Goal: Information Seeking & Learning: Learn about a topic

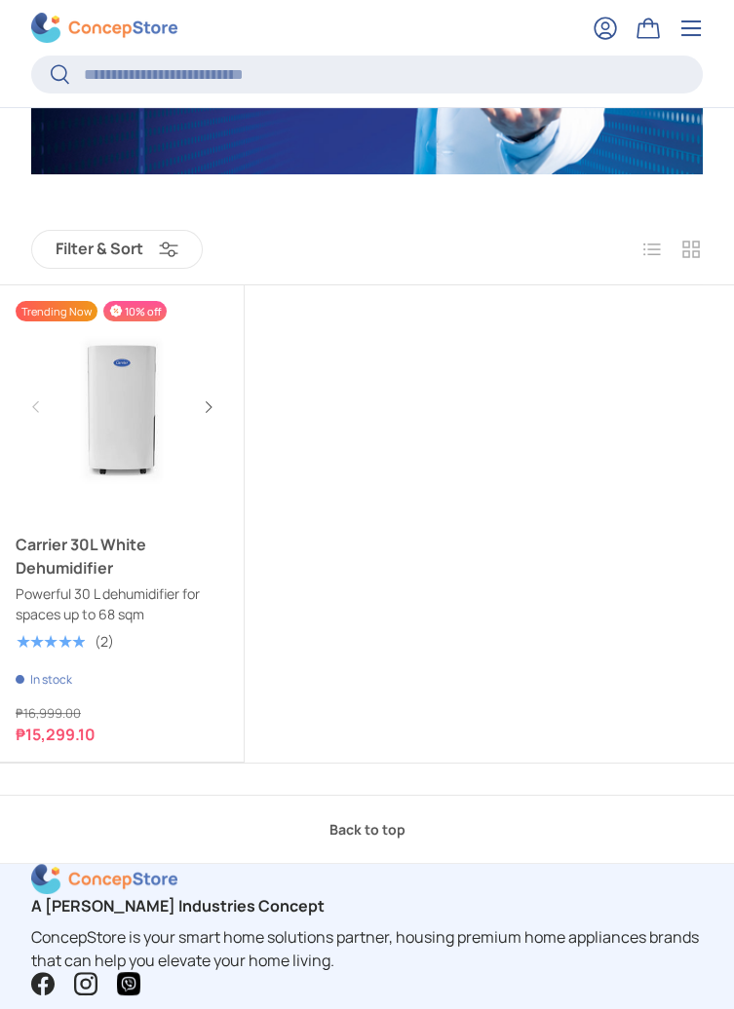
click at [53, 473] on img "Carrier 30L White Dehumidifier" at bounding box center [122, 407] width 212 height 212
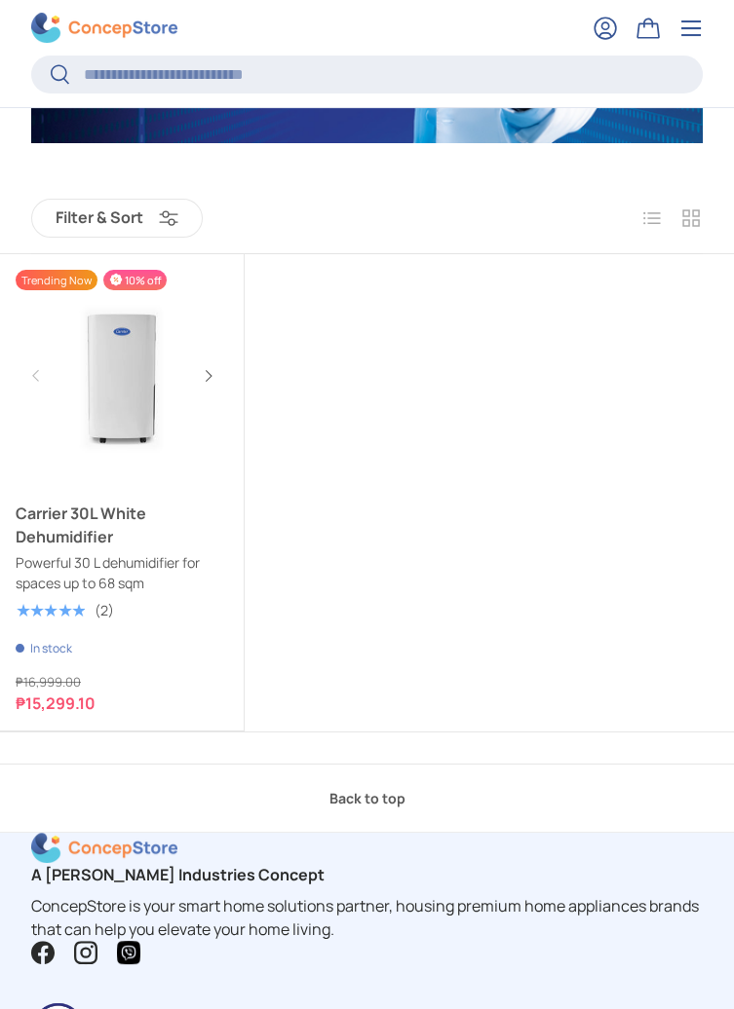
scroll to position [802, 0]
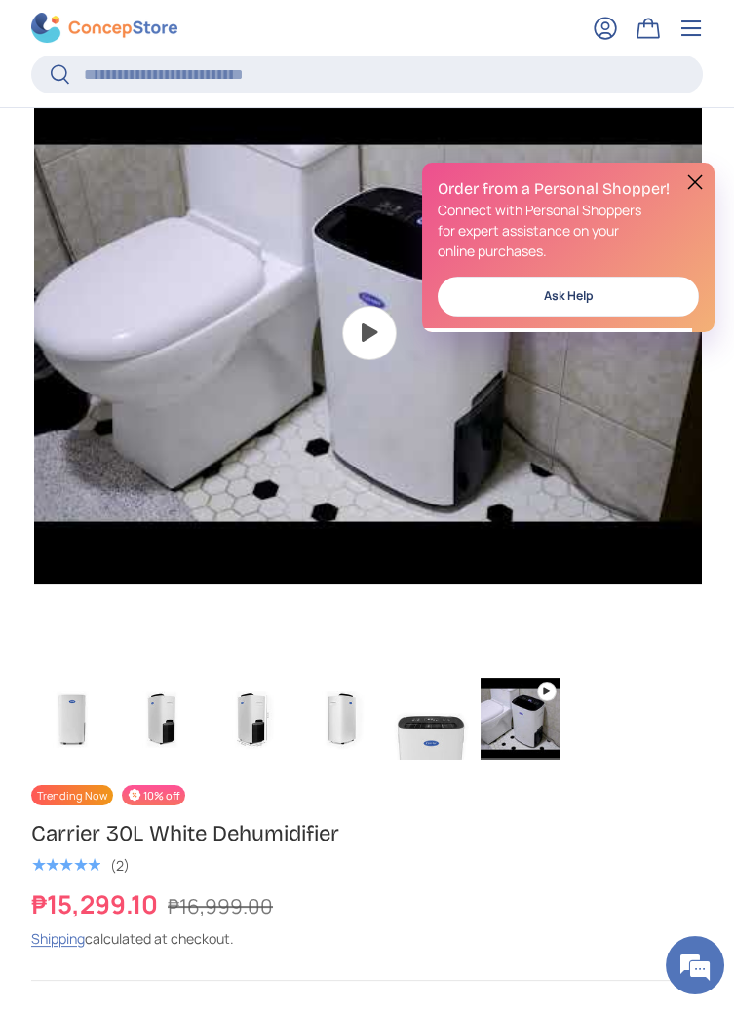
scroll to position [0, 3385]
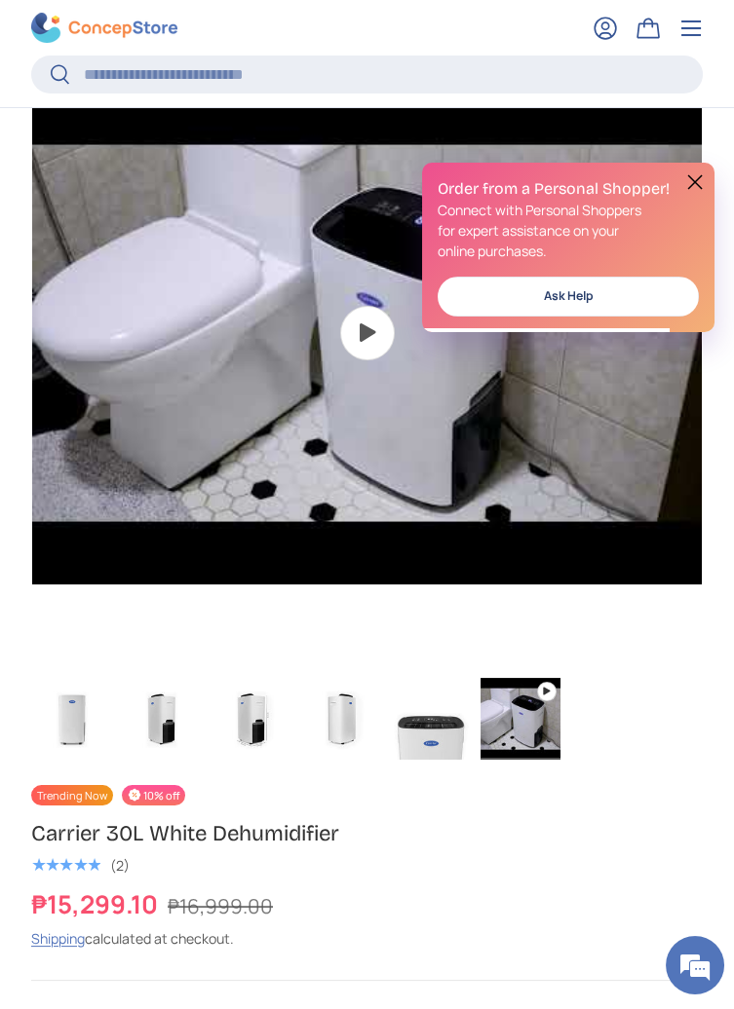
click at [692, 182] on button at bounding box center [694, 181] width 23 height 23
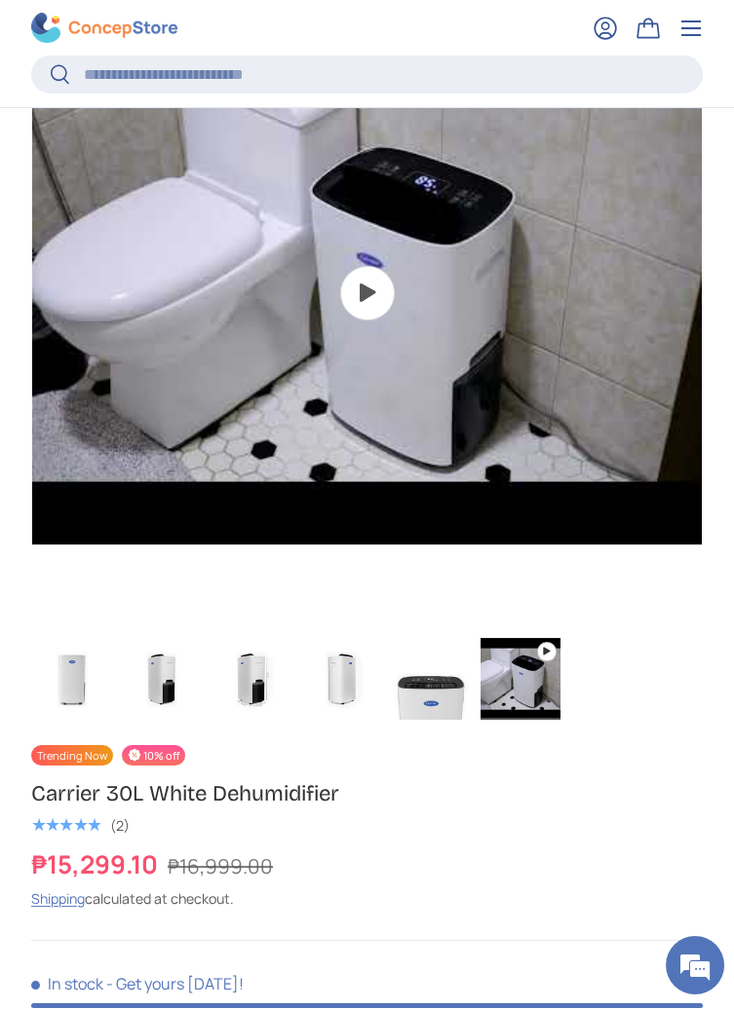
scroll to position [544, 0]
click at [387, 271] on img "Gallery Viewer" at bounding box center [366, 293] width 669 height 669
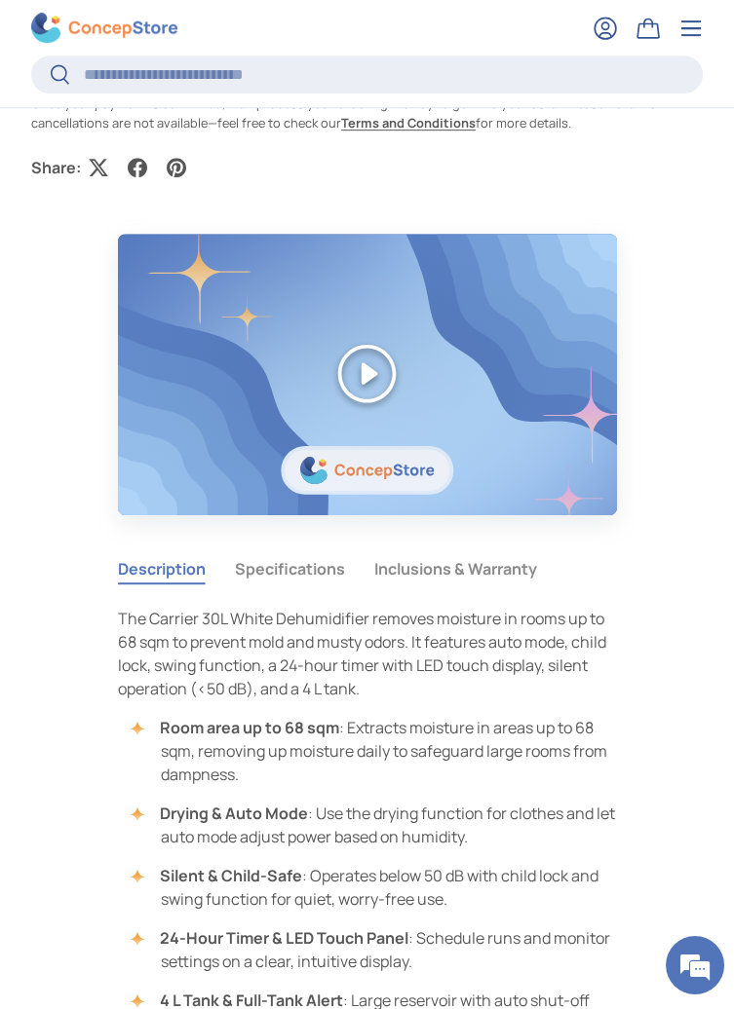
scroll to position [1778, 0]
click at [310, 575] on button "Specifications" at bounding box center [290, 568] width 110 height 45
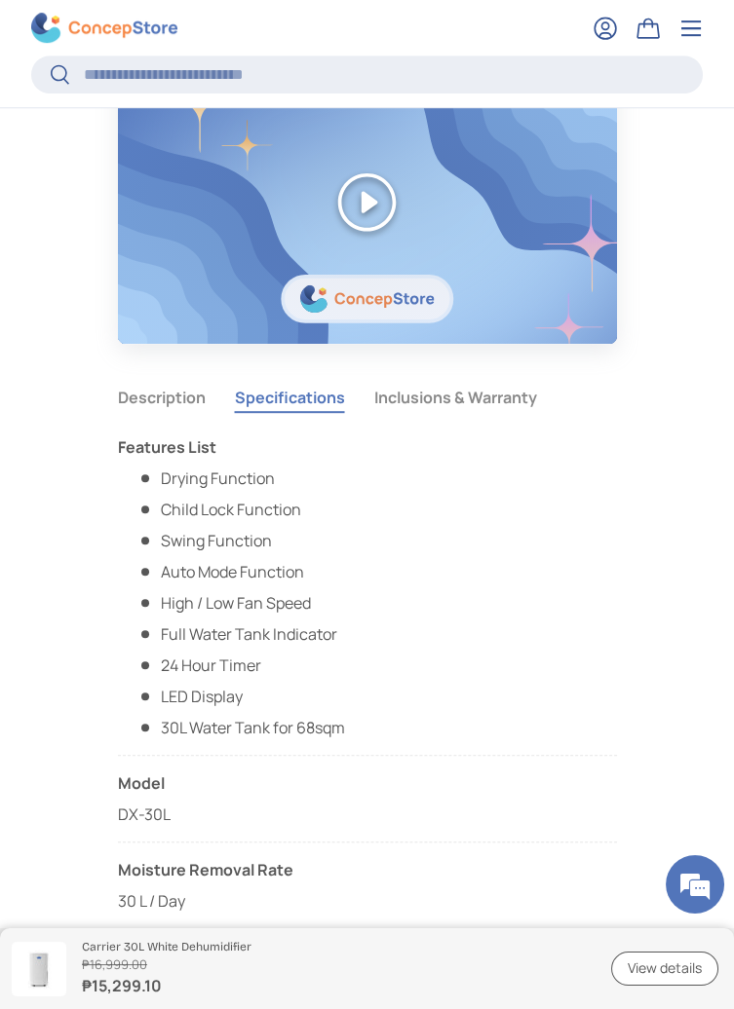
scroll to position [1964, 0]
